Goal: Task Accomplishment & Management: Complete application form

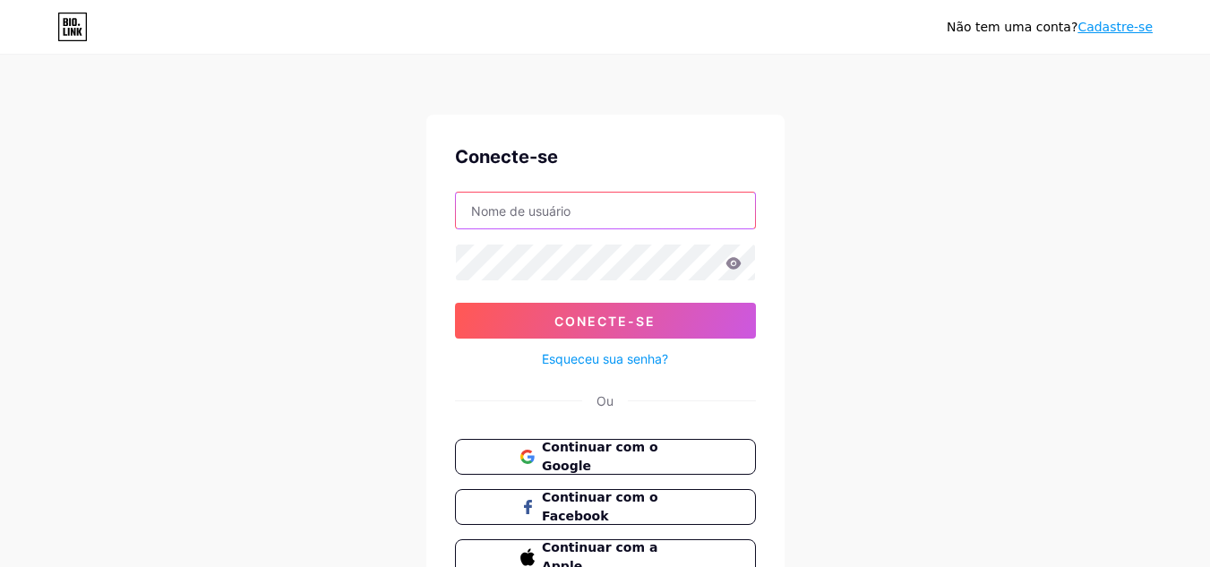
drag, startPoint x: 0, startPoint y: 0, endPoint x: 580, endPoint y: 205, distance: 615.3
click at [580, 205] on input "text" at bounding box center [605, 210] width 299 height 36
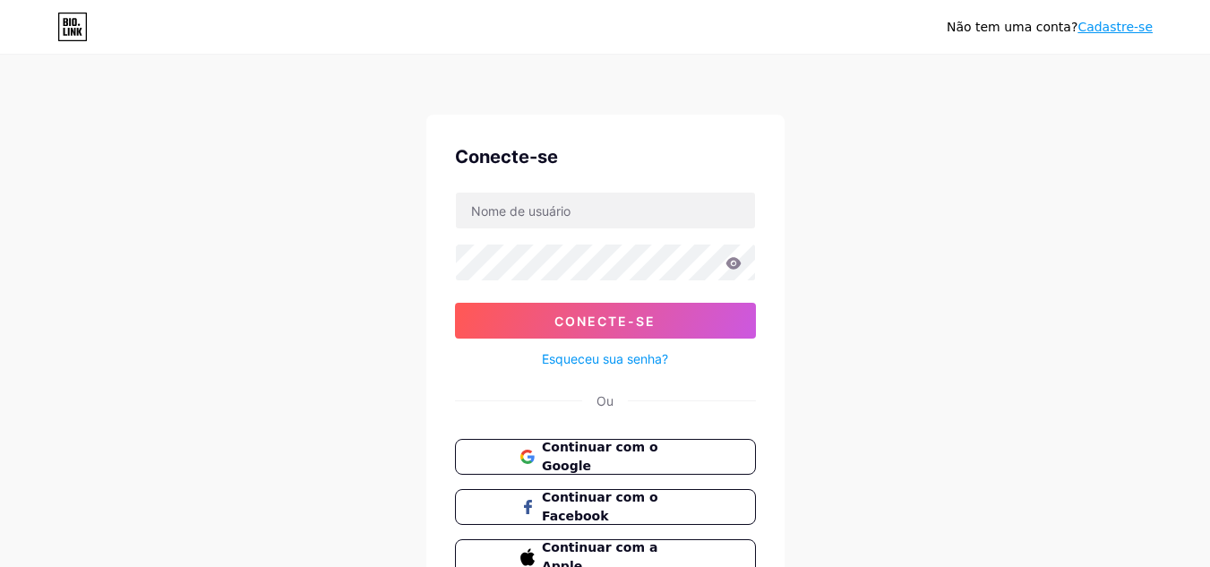
click at [885, 315] on div "Não tem uma conta? Cadastre-se Conecte-se Conecte-se Esqueceu sua senha? Ou Con…" at bounding box center [605, 330] width 1210 height 661
click at [619, 466] on button "Continuar com o Google" at bounding box center [604, 457] width 305 height 37
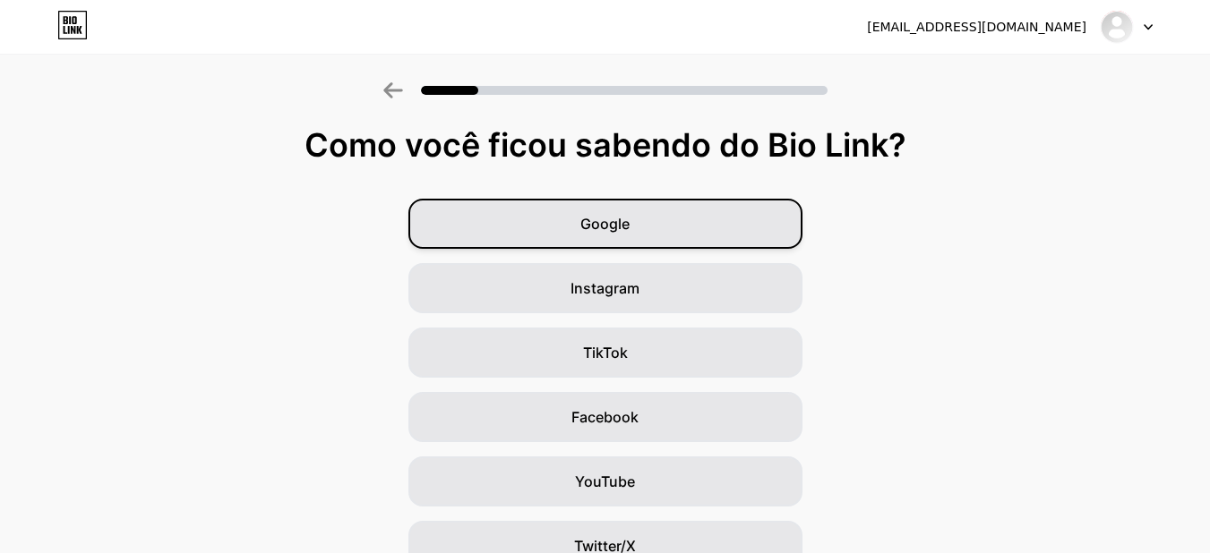
click at [703, 227] on div "Google" at bounding box center [605, 224] width 394 height 50
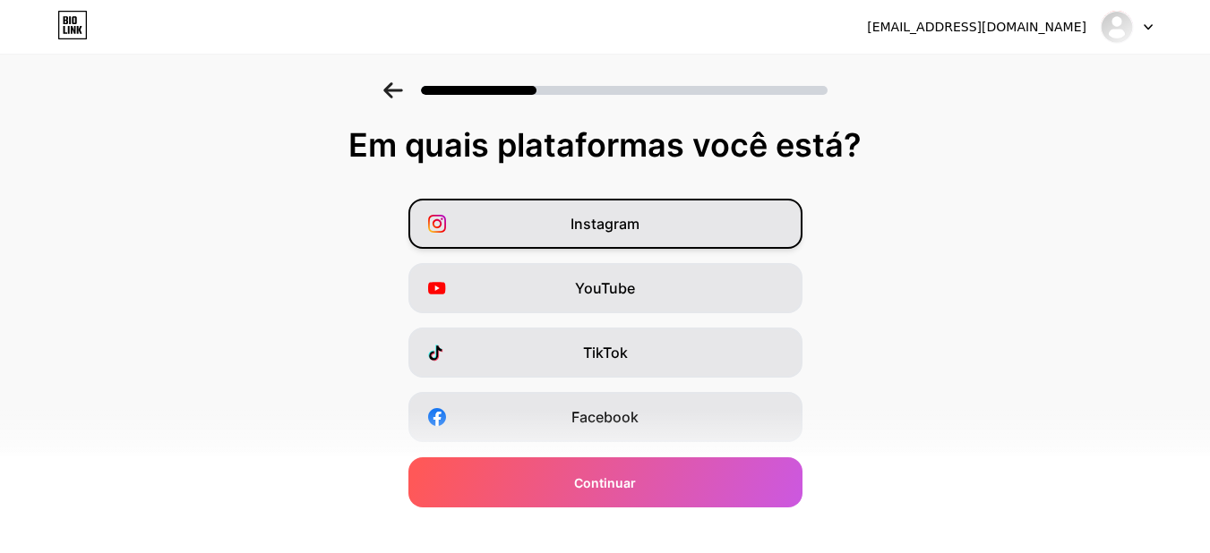
click at [662, 221] on div "Instagram" at bounding box center [605, 224] width 394 height 50
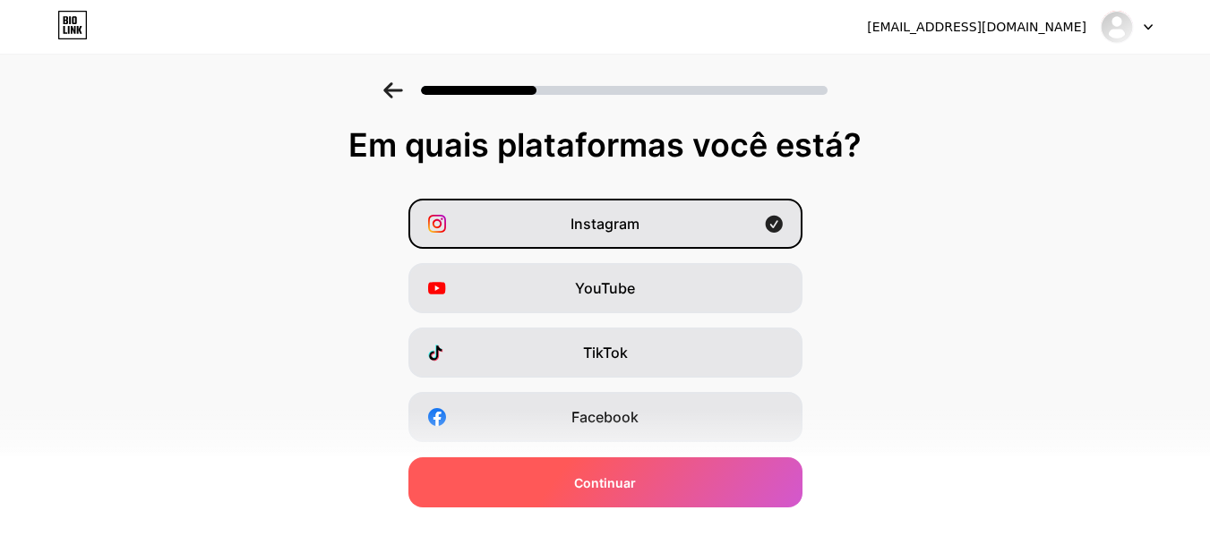
click at [675, 474] on div "Continuar" at bounding box center [605, 482] width 394 height 50
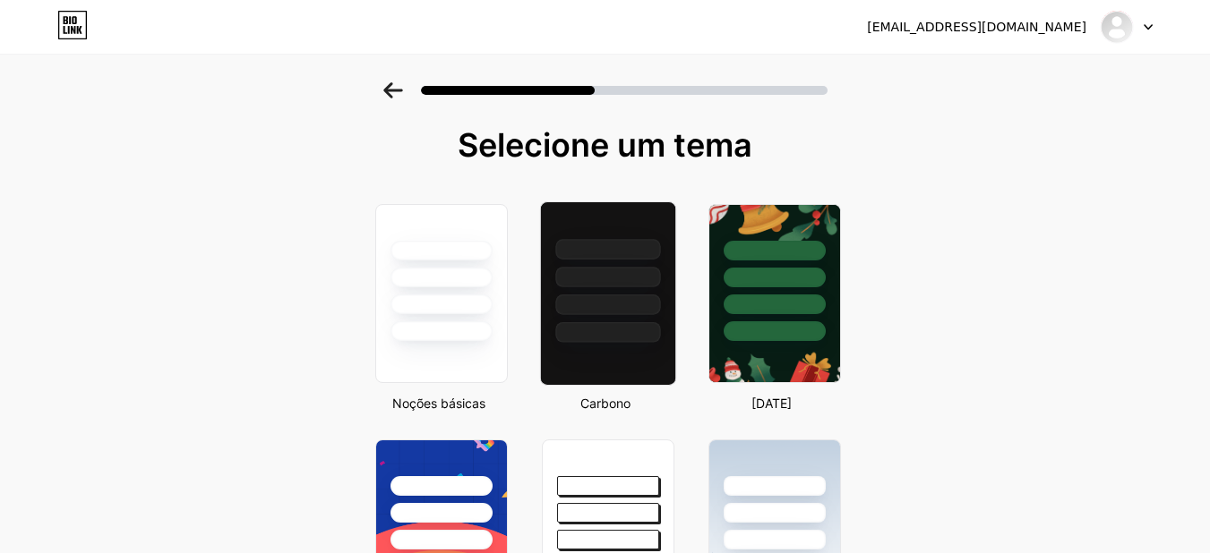
click at [638, 319] on div at bounding box center [607, 272] width 134 height 141
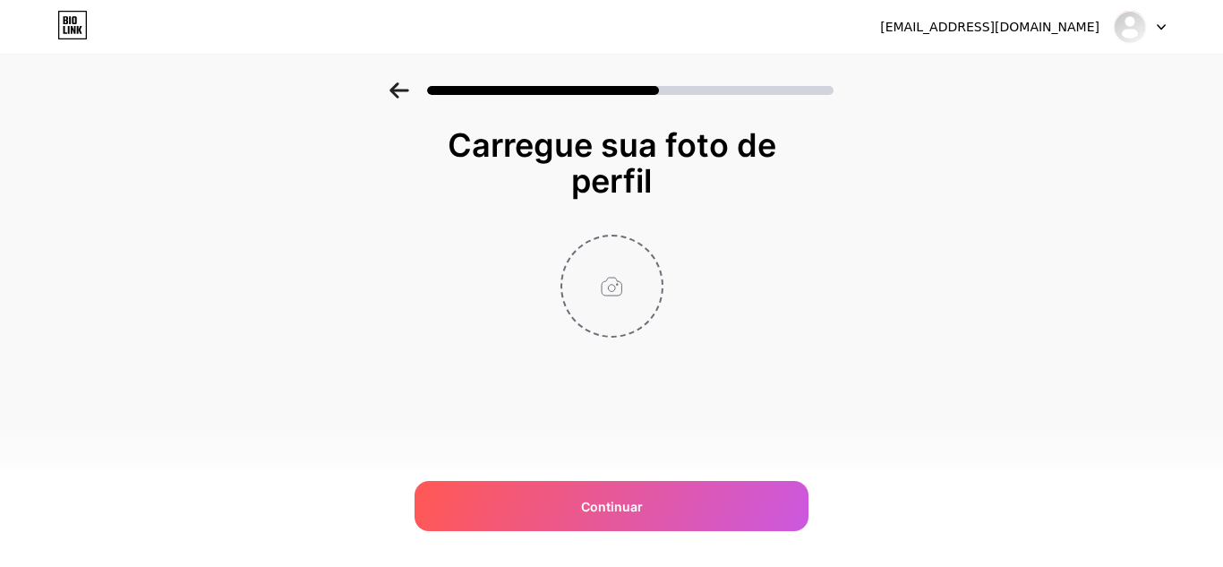
click at [624, 279] on input "file" at bounding box center [611, 285] width 99 height 99
type input "C:\fakepath\a_woman_with_medium_tanolive_skin_oval_face_dark_brown_eyes_with_de…"
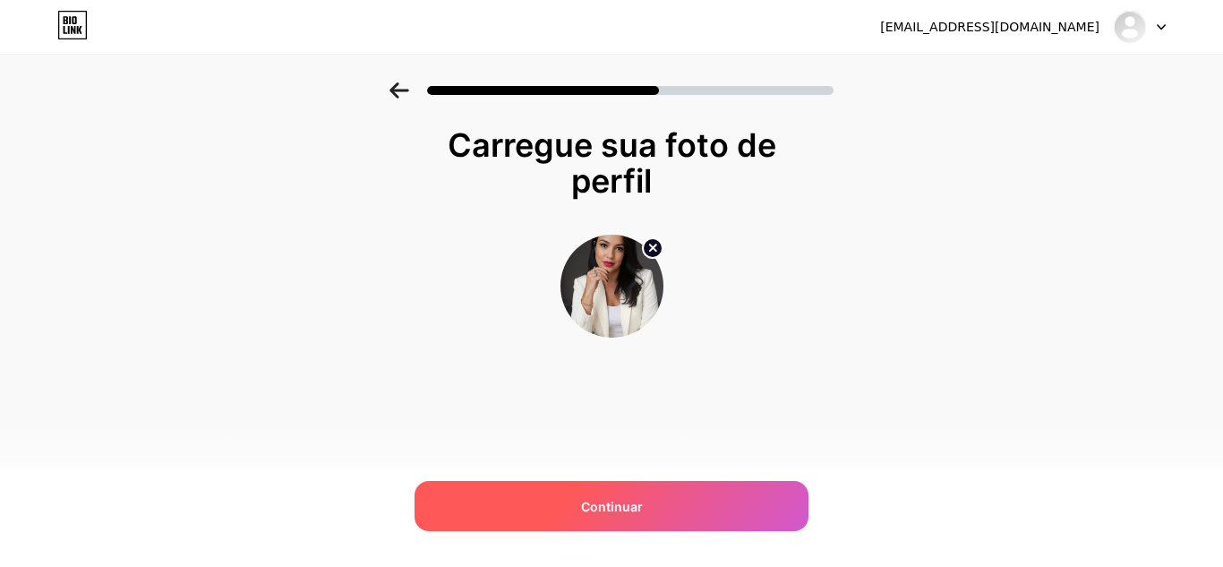
click at [626, 508] on font "Continuar" at bounding box center [612, 506] width 62 height 15
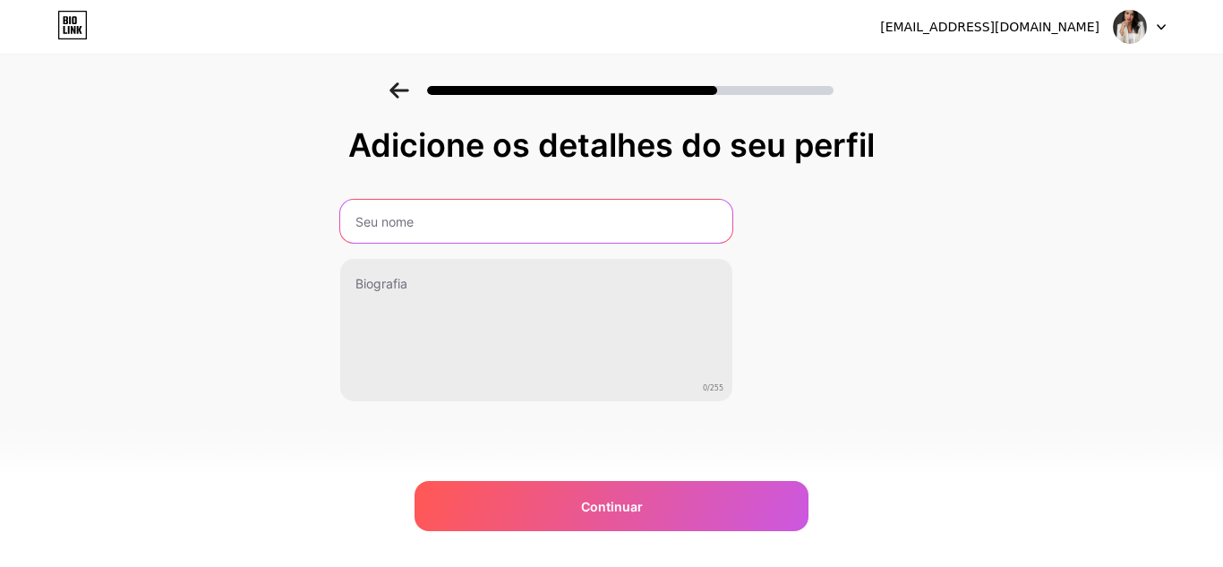
click at [546, 230] on input "text" at bounding box center [536, 221] width 392 height 43
type input "[PERSON_NAME]"
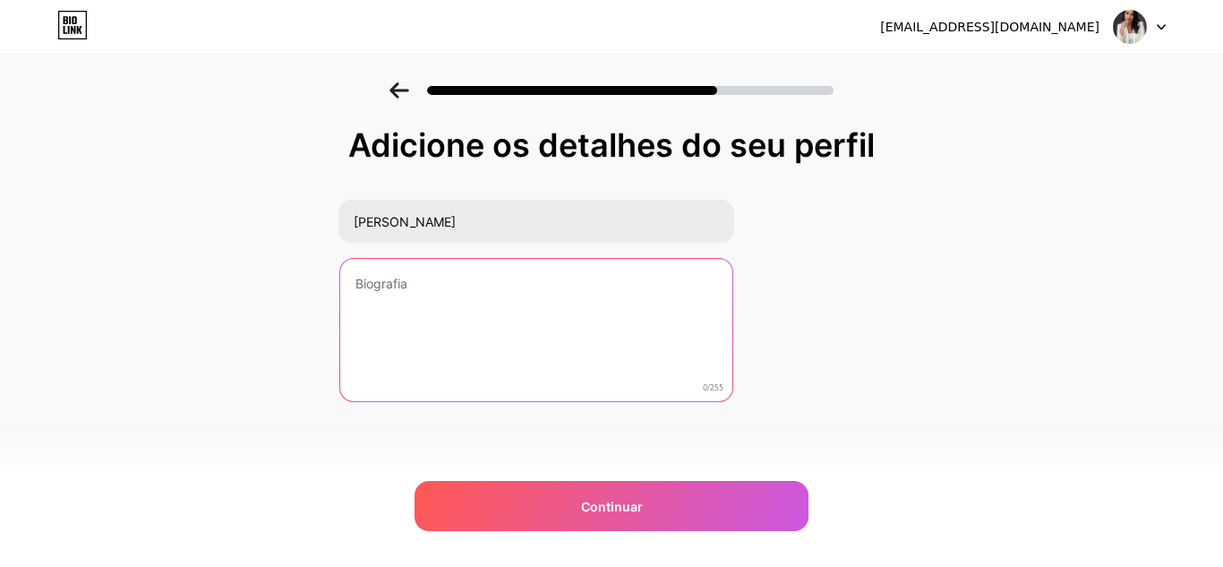
click at [540, 281] on textarea at bounding box center [536, 331] width 392 height 144
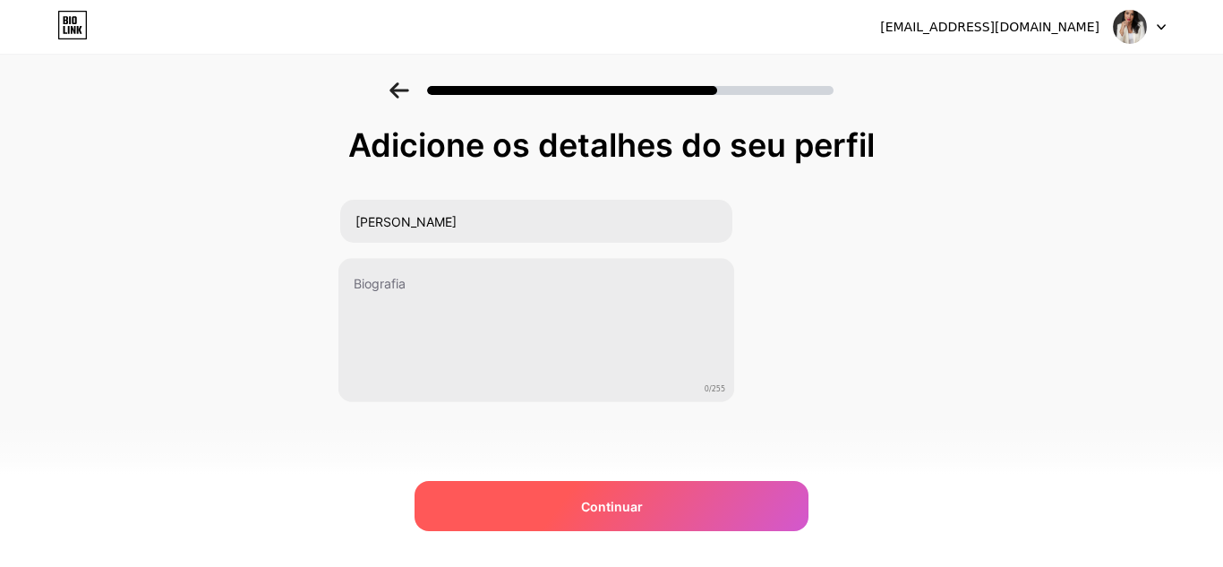
click at [550, 510] on div "Continuar" at bounding box center [612, 506] width 394 height 50
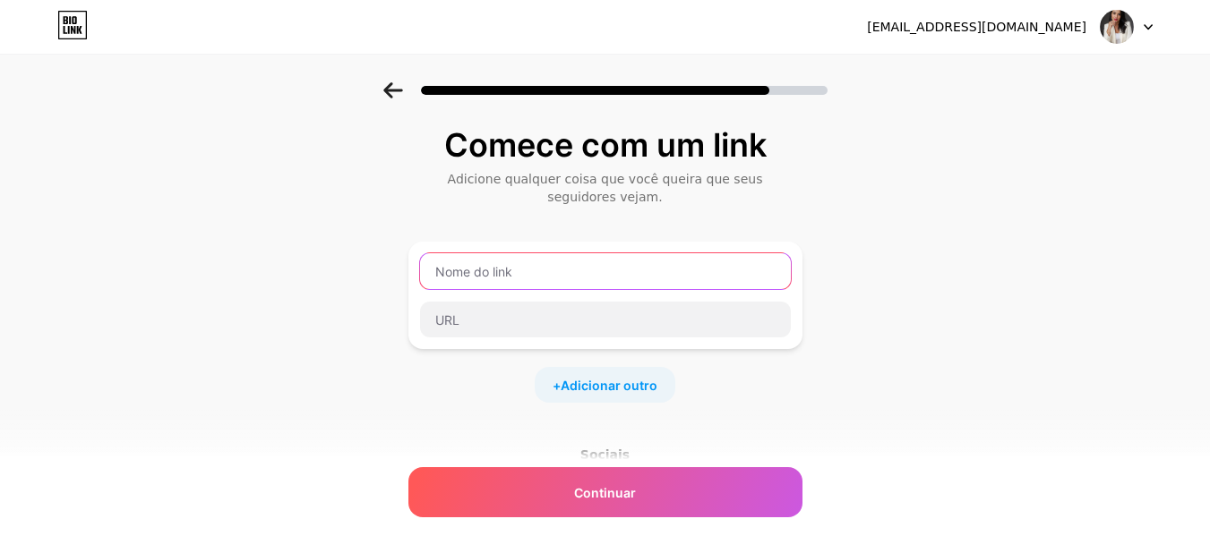
click at [584, 279] on input "text" at bounding box center [605, 271] width 371 height 36
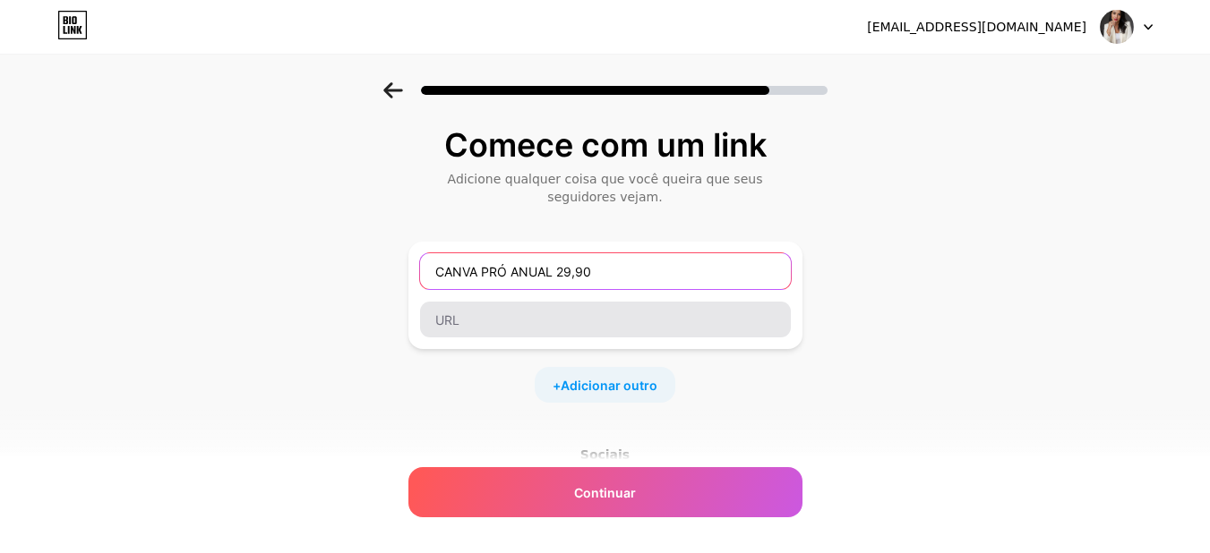
type input "CANVA PRÓ ANUAL 29,90"
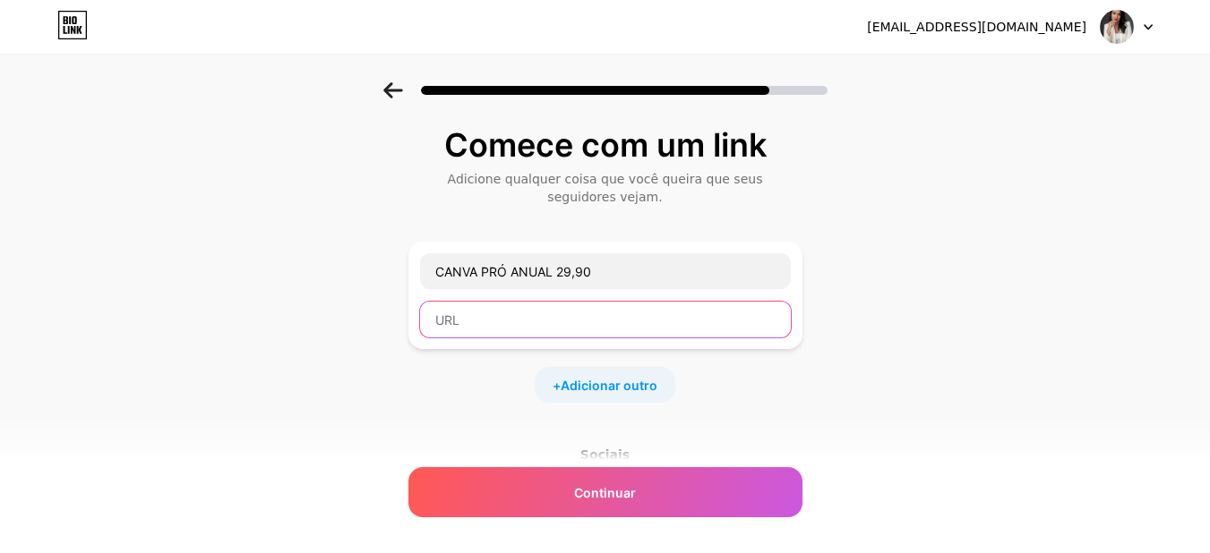
click at [603, 328] on input "text" at bounding box center [605, 320] width 371 height 36
paste input "[URL][DOMAIN_NAME]"
type input "[URL][DOMAIN_NAME]"
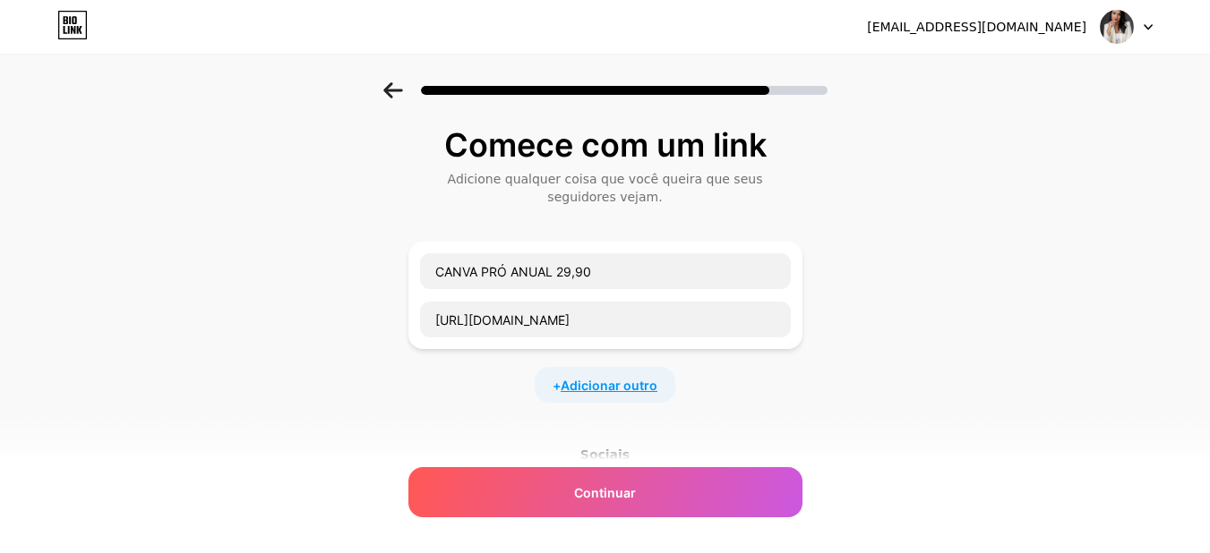
scroll to position [0, 0]
click at [629, 376] on span "Adicionar outro" at bounding box center [608, 385] width 97 height 19
click at [613, 378] on div at bounding box center [605, 397] width 372 height 38
click at [616, 406] on input "text" at bounding box center [605, 397] width 371 height 36
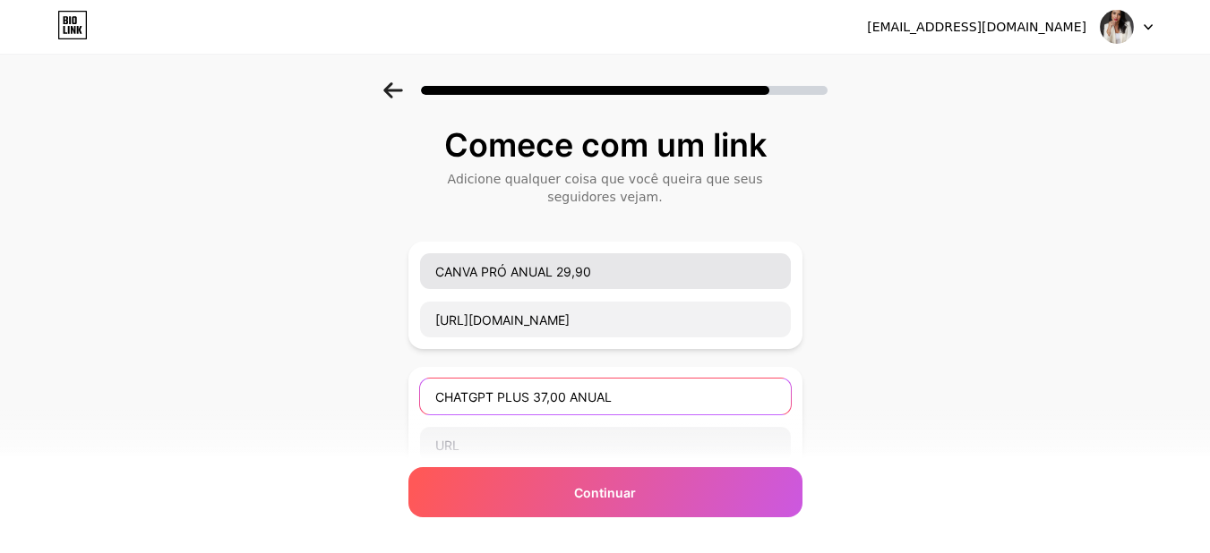
type input "CHATGPT PLUS 37,00 ANUAL"
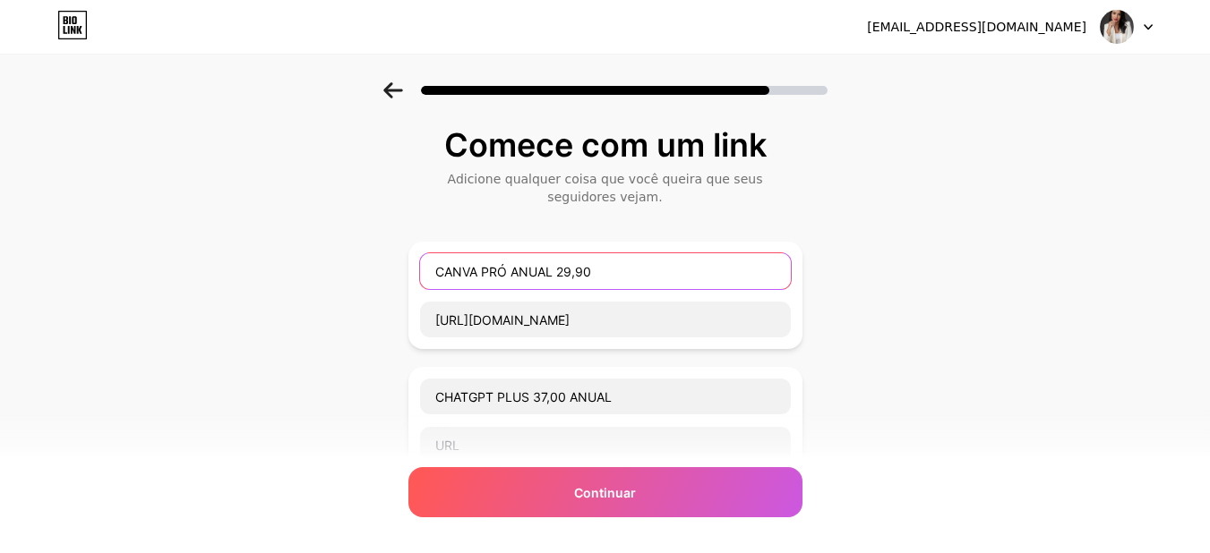
click at [714, 263] on input "CANVA PRÓ ANUAL 29,90" at bounding box center [605, 271] width 371 height 36
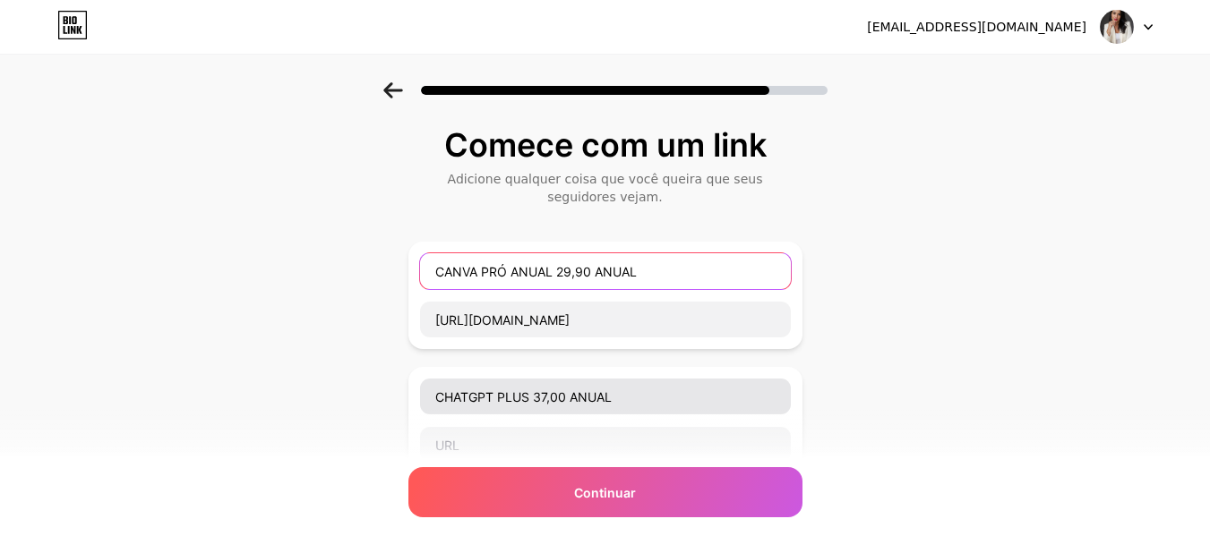
type input "CANVA PRÓ ANUAL 29,90 ANUAL"
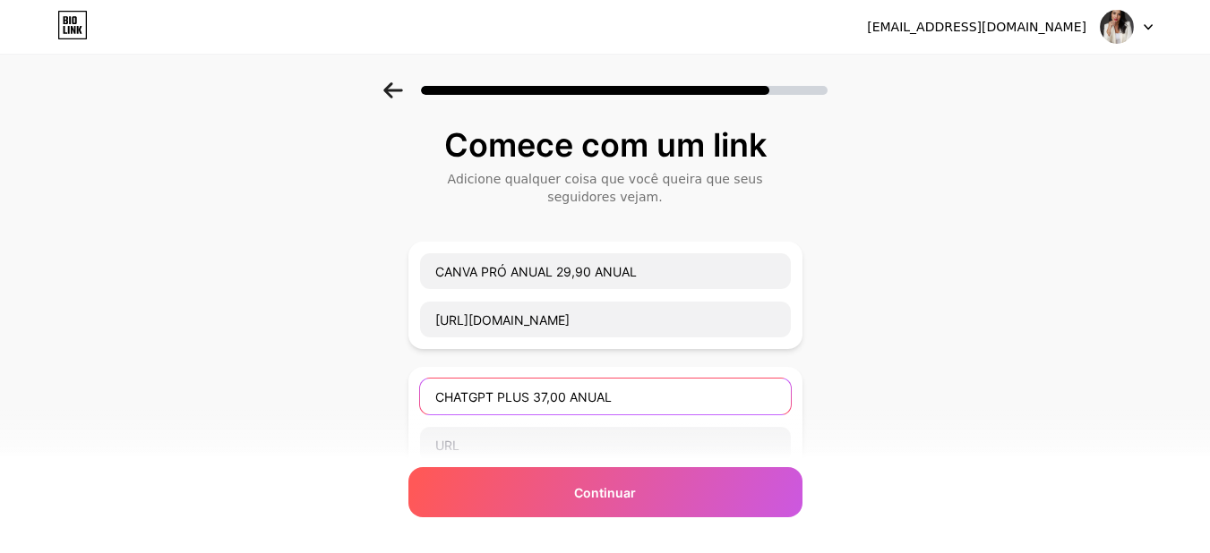
click at [647, 407] on input "CHATGPT PLUS 37,00 ANUAL" at bounding box center [605, 397] width 371 height 36
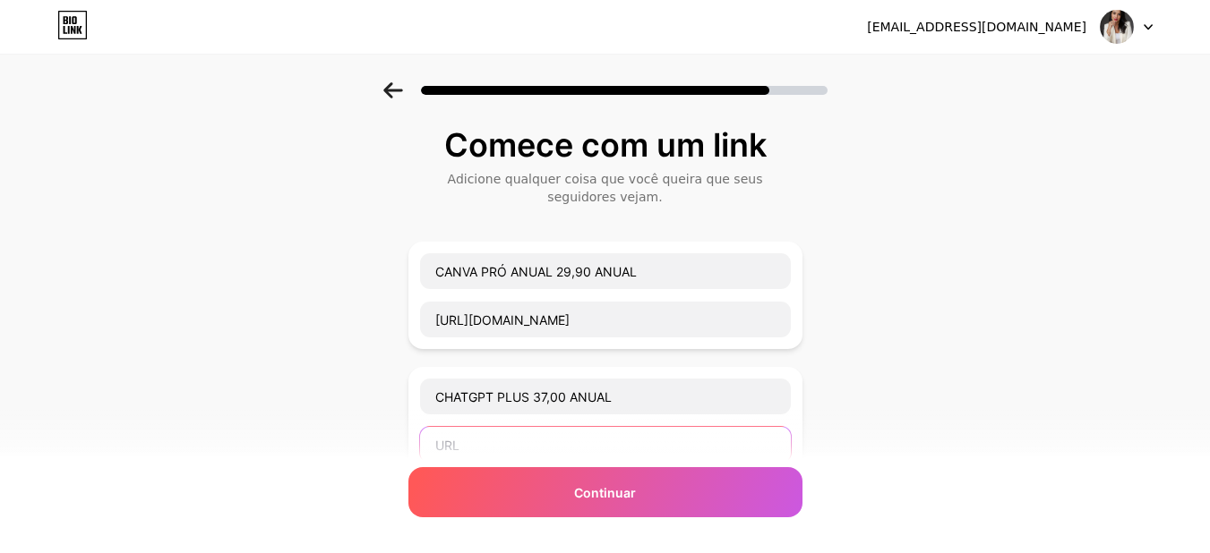
click at [620, 441] on input "text" at bounding box center [605, 445] width 371 height 36
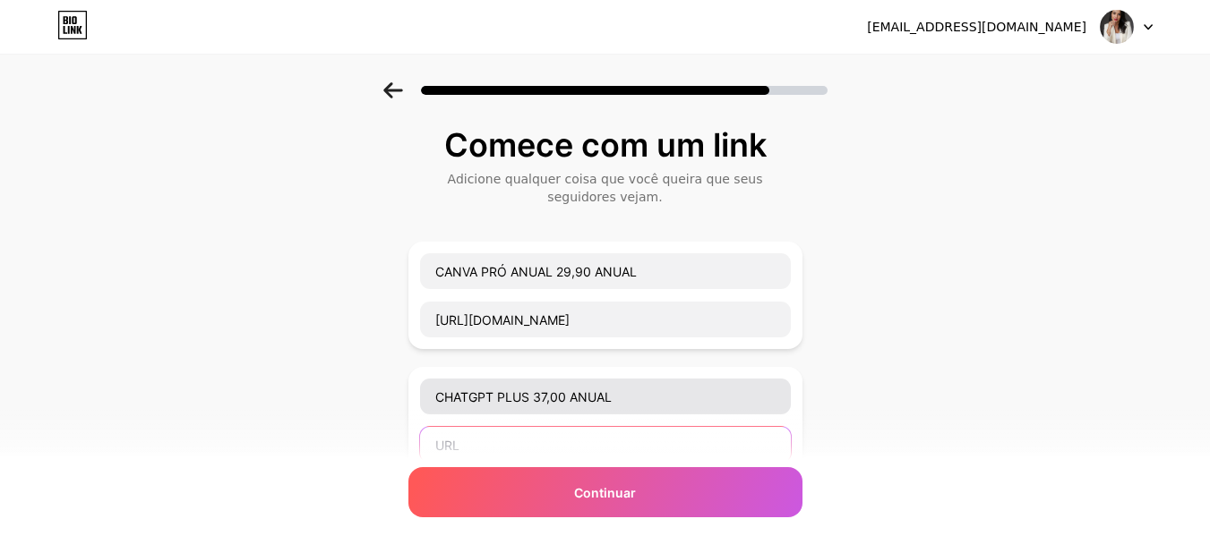
paste input "https://pay.cakto.com.br/febst3s_454691?affiliate=6FpVWmwk&sck=anuncio"
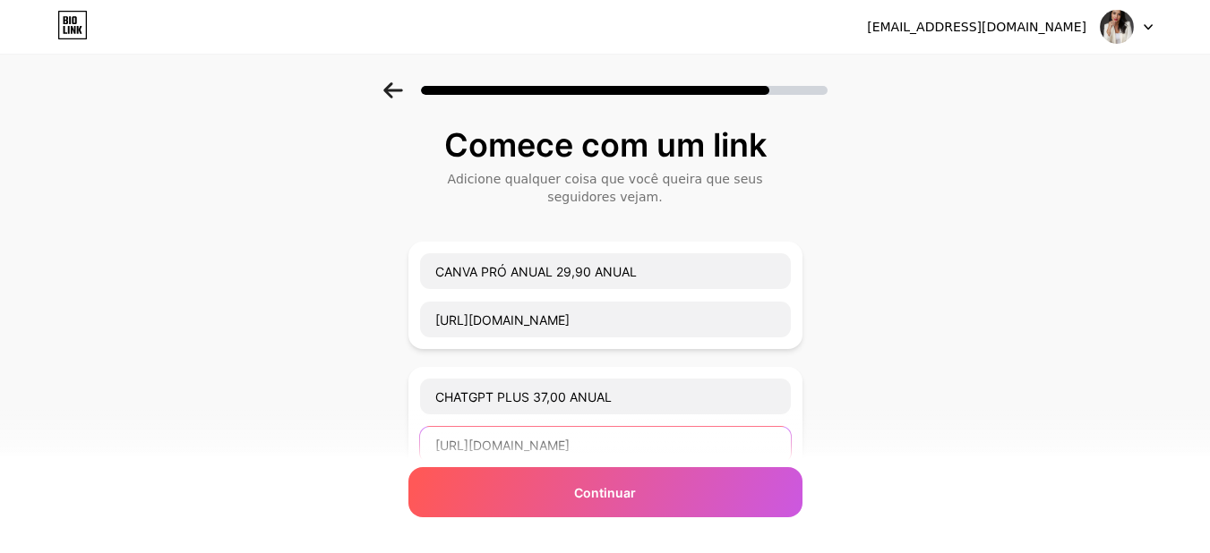
type input "https://pay.cakto.com.br/febst3s_454691?affiliate=6FpVWmwk&sck=anuncio"
click at [638, 441] on input "https://pay.cakto.com.br/febst3s_454691?affiliate=6FpVWmwk&sck=anuncio" at bounding box center [605, 445] width 371 height 36
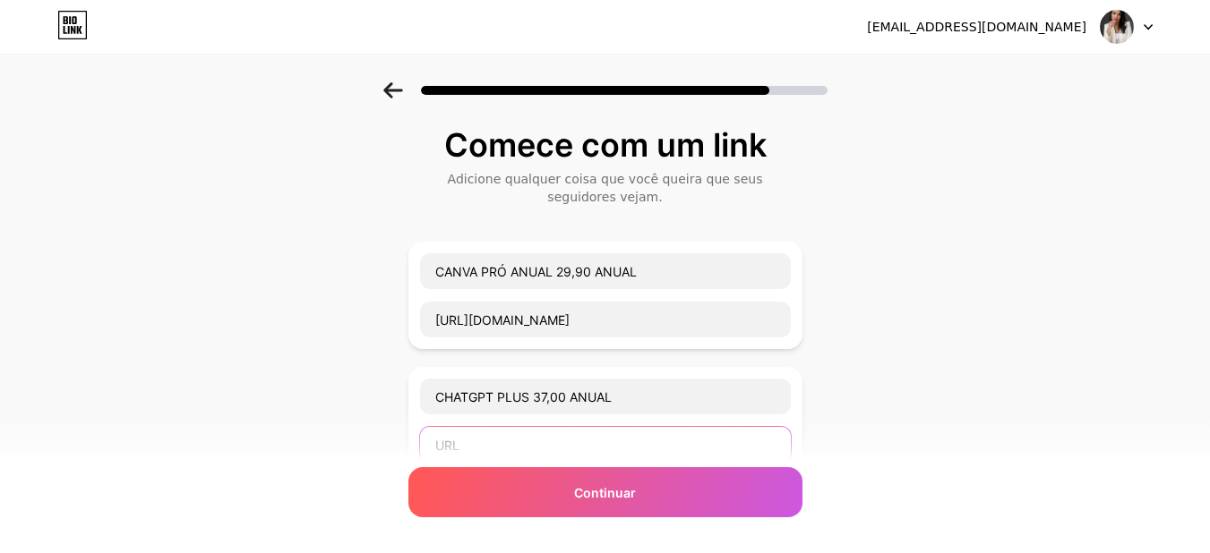
paste input "https://pay.cakto.com.br/febst3s_454691?affiliate=6FpVWmwk&sck=anuncio"
type input "https://pay.cakto.com.br/febst3s_454691?affiliate=6FpVWmwk&sck=anuncio"
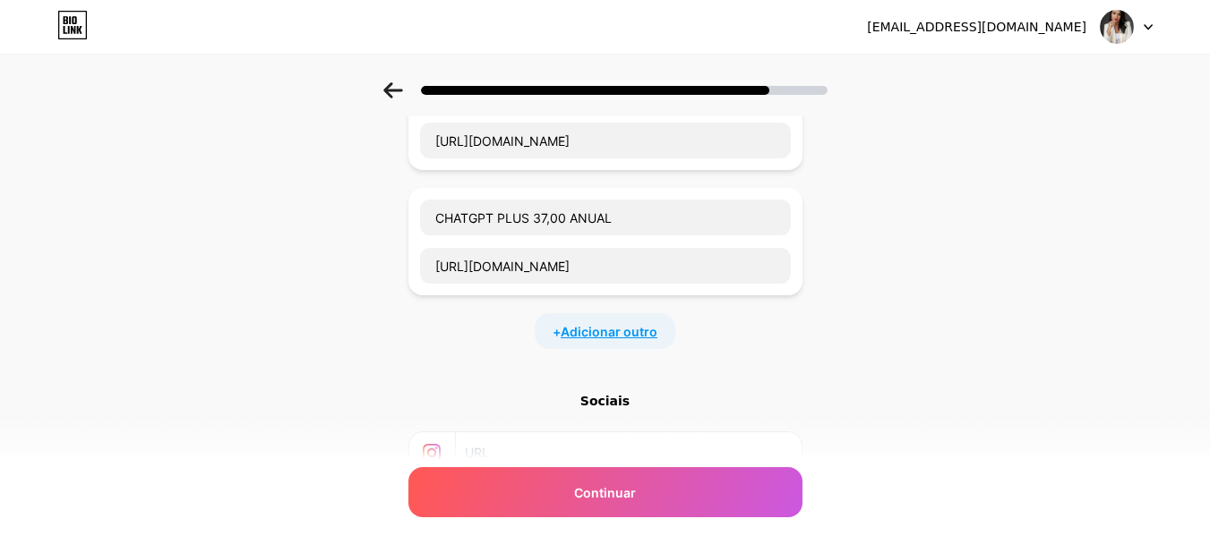
click at [603, 333] on font "Adicionar outro" at bounding box center [608, 331] width 97 height 15
click at [585, 342] on input "text" at bounding box center [605, 343] width 371 height 36
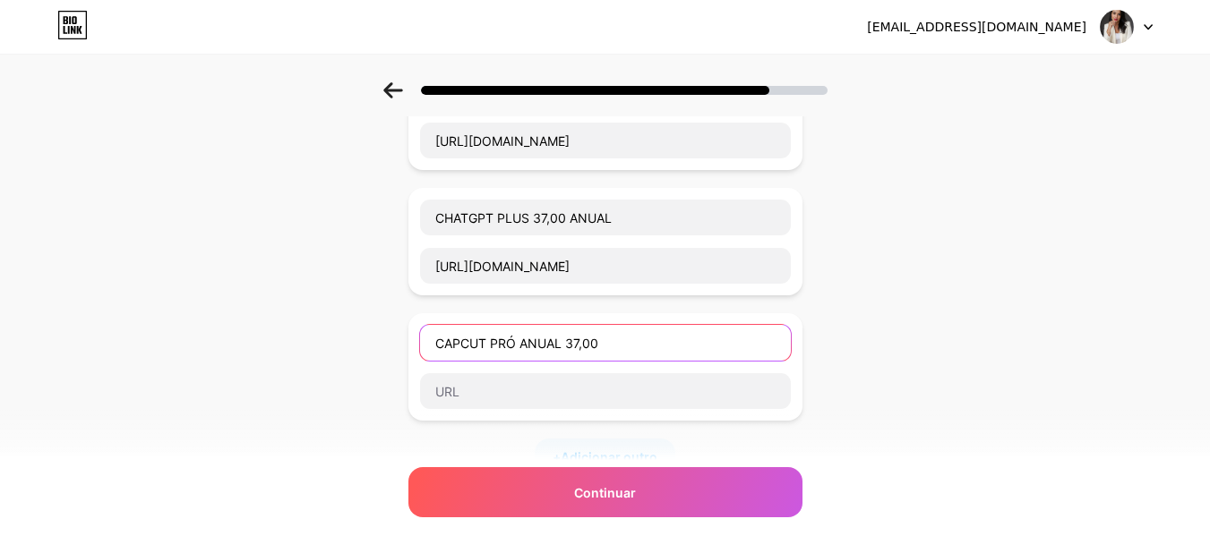
type input "CAPCUT PRÓ ANUAL 37,00"
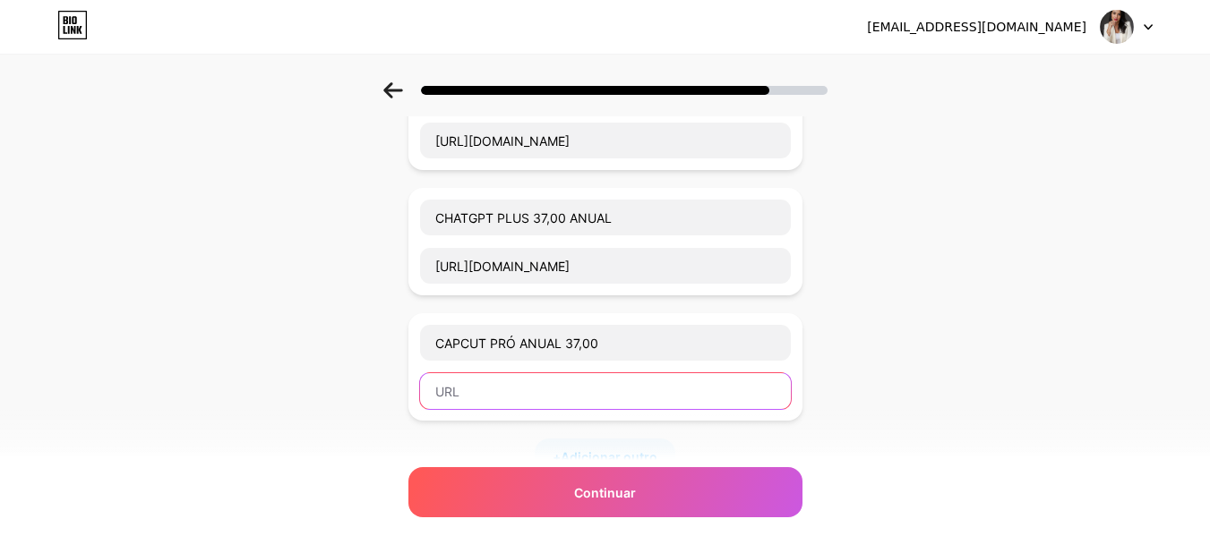
click at [558, 392] on input "text" at bounding box center [605, 391] width 371 height 36
paste input "https://pay.cakto.com.br/5FwAeAV?affiliate=eyBpw9zg&sck=anuncio"
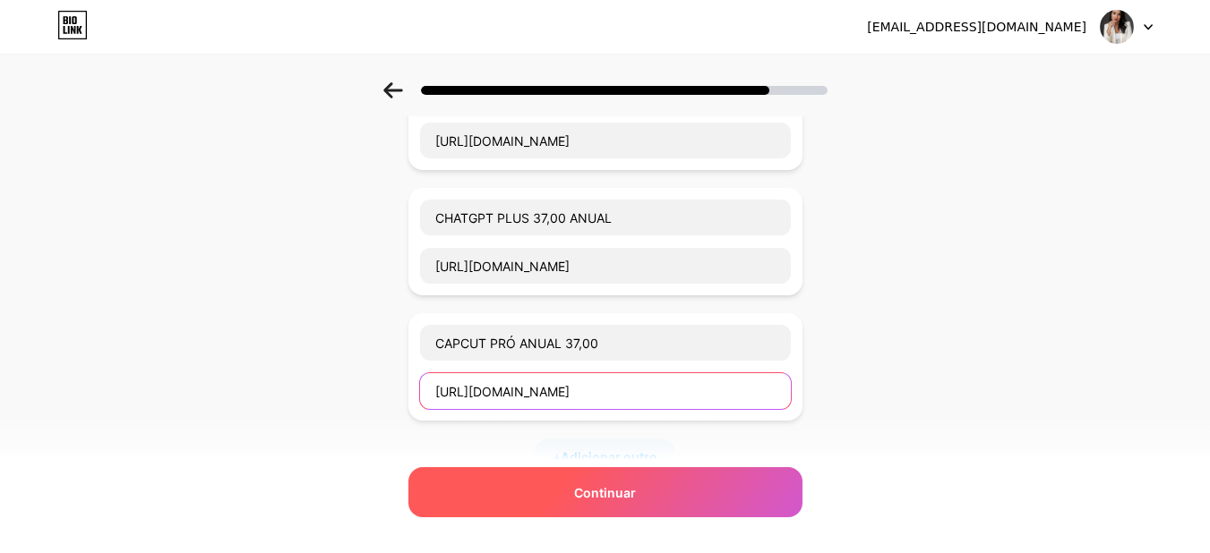
type input "https://pay.cakto.com.br/5FwAeAV?affiliate=eyBpw9zg&sck=anuncio"
click at [636, 497] on font "Continuar" at bounding box center [605, 492] width 62 height 15
click at [623, 477] on div "Continuar" at bounding box center [605, 492] width 394 height 50
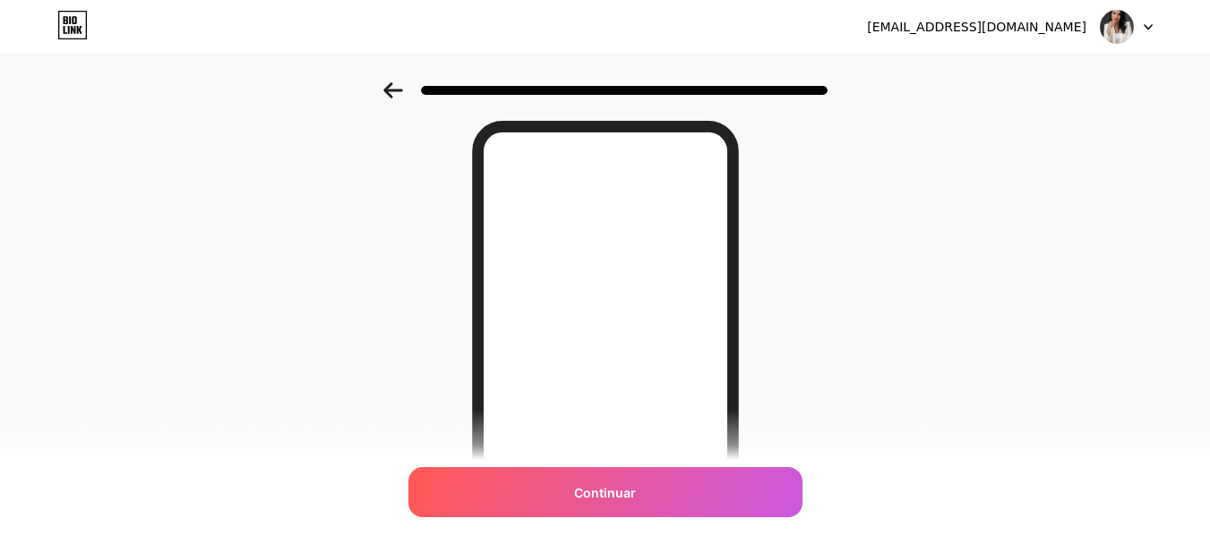
scroll to position [179, 0]
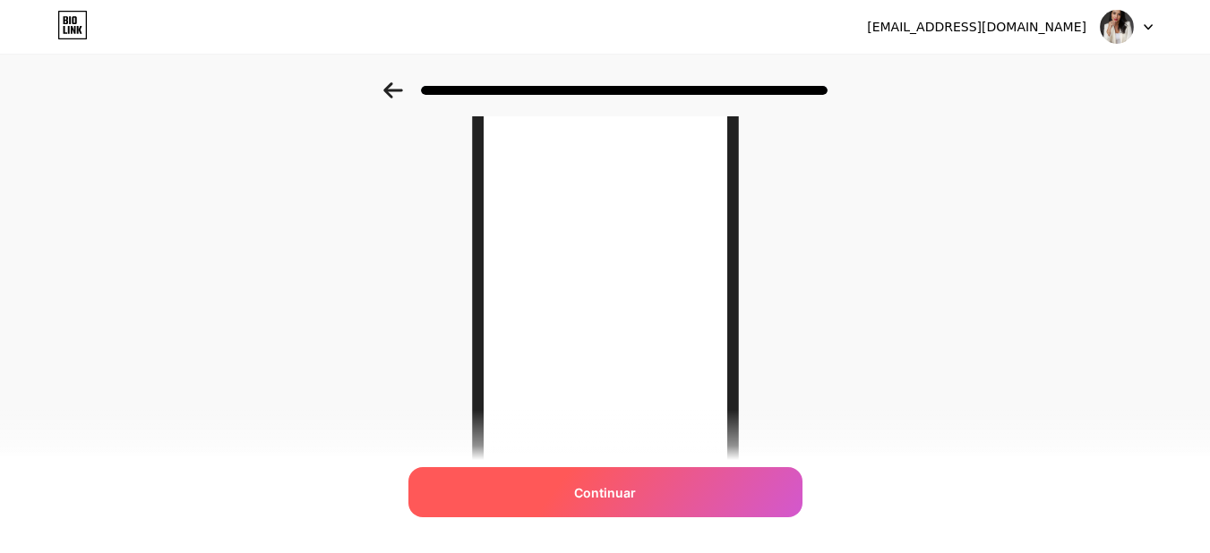
click at [688, 507] on div "Continuar" at bounding box center [605, 492] width 394 height 50
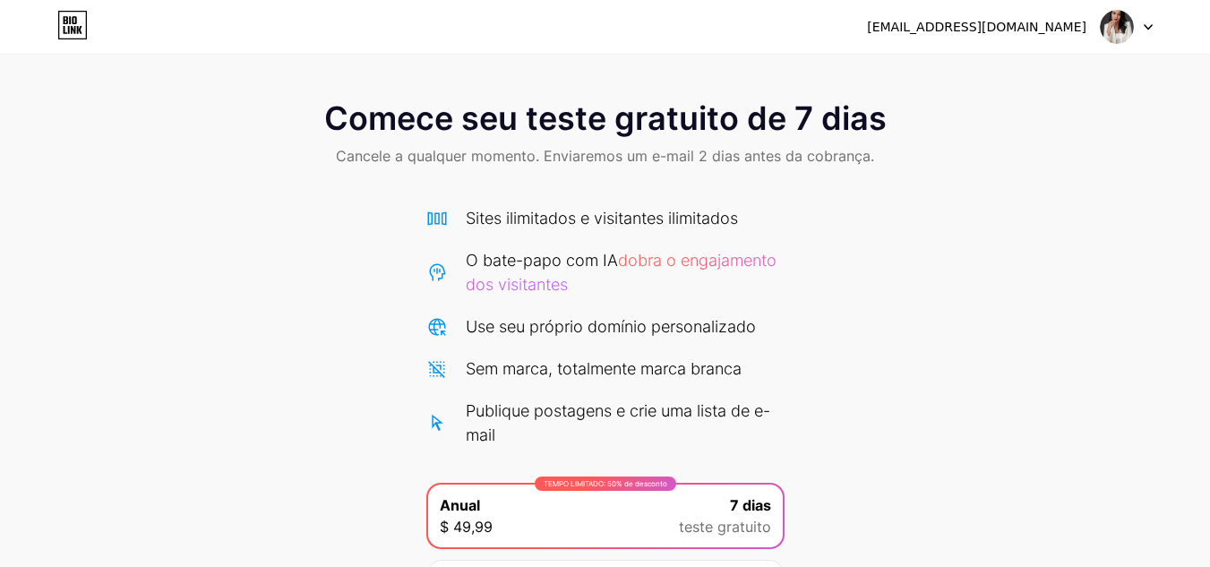
click at [1152, 26] on div "danibarbosasilva14@gmail.com Sair" at bounding box center [605, 27] width 1210 height 32
click at [1128, 26] on img at bounding box center [1116, 27] width 34 height 34
click at [1056, 62] on li "Sair" at bounding box center [1040, 73] width 222 height 48
